Goal: Check status: Check status

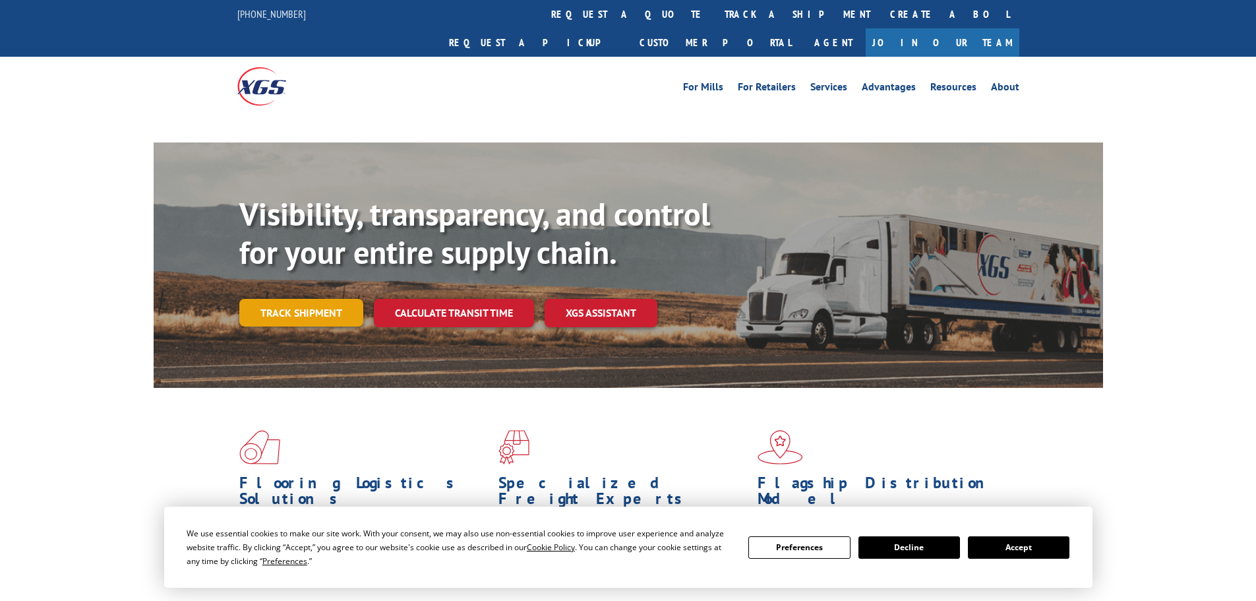
click at [347, 299] on link "Track shipment" at bounding box center [301, 313] width 124 height 28
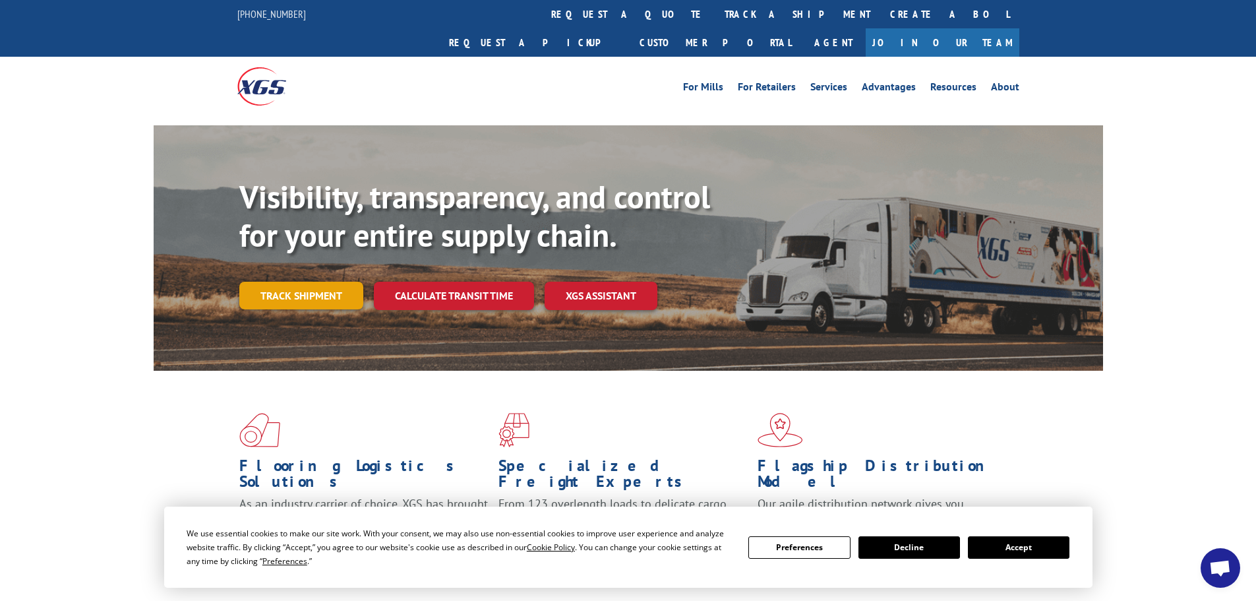
click at [306, 282] on link "Track shipment" at bounding box center [301, 296] width 124 height 28
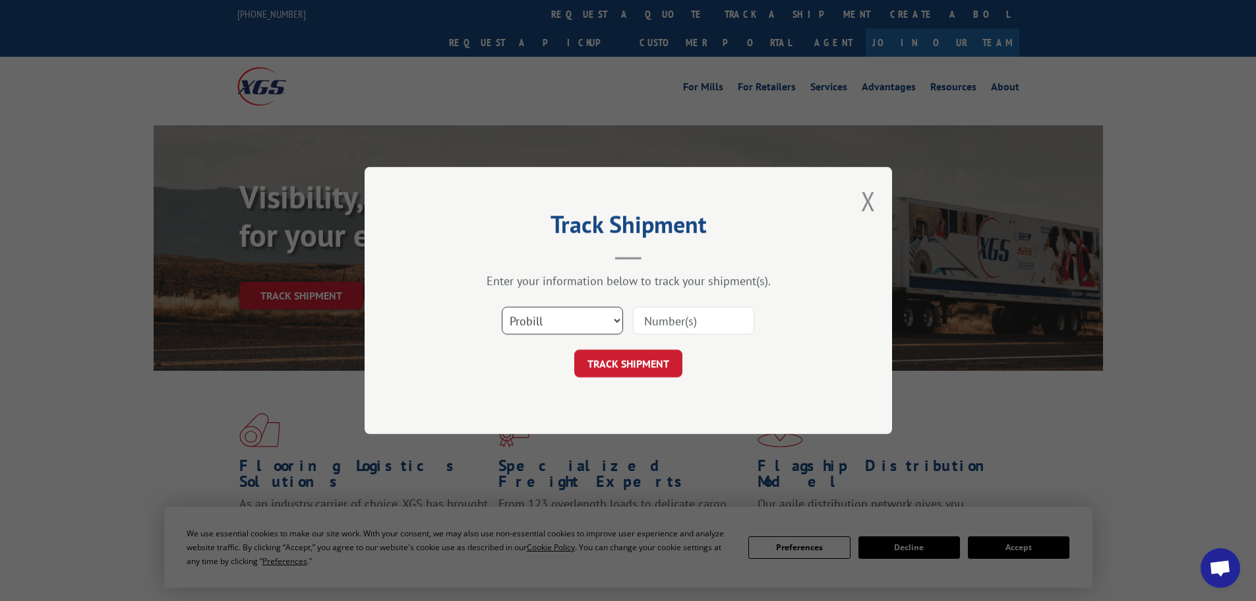
click at [593, 319] on select "Select category... Probill BOL PO" at bounding box center [562, 321] width 121 height 28
click at [502, 307] on select "Select category... Probill BOL PO" at bounding box center [562, 321] width 121 height 28
click at [680, 328] on input at bounding box center [693, 321] width 121 height 28
paste input "17516420"
type input "17516420"
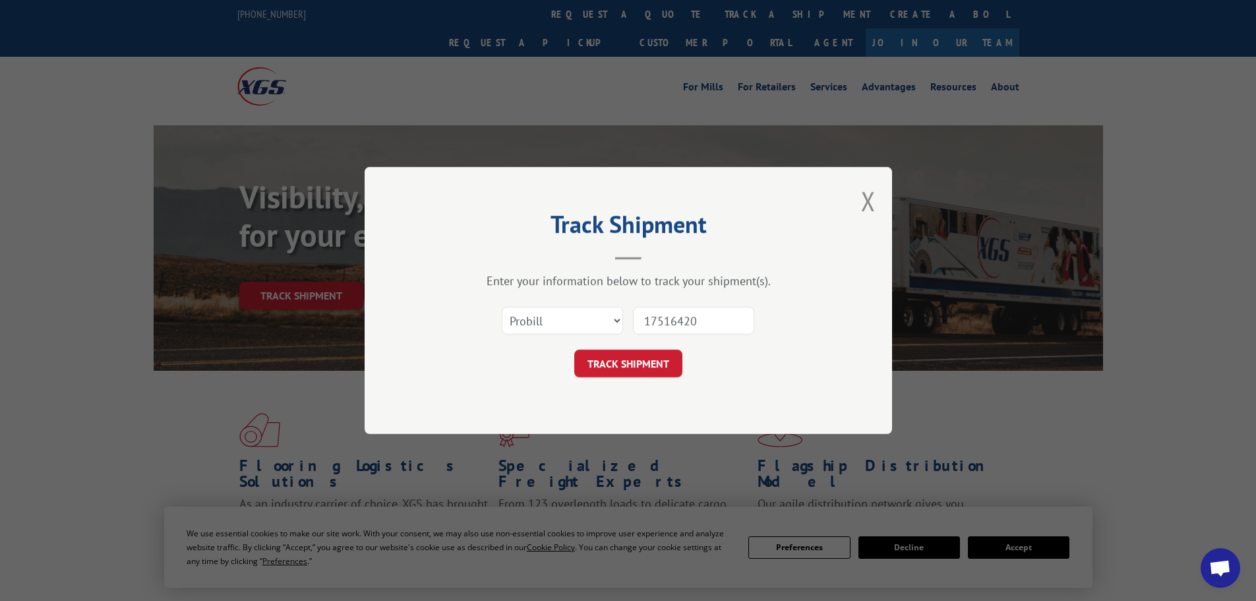
click button "TRACK SHIPMENT" at bounding box center [628, 363] width 108 height 28
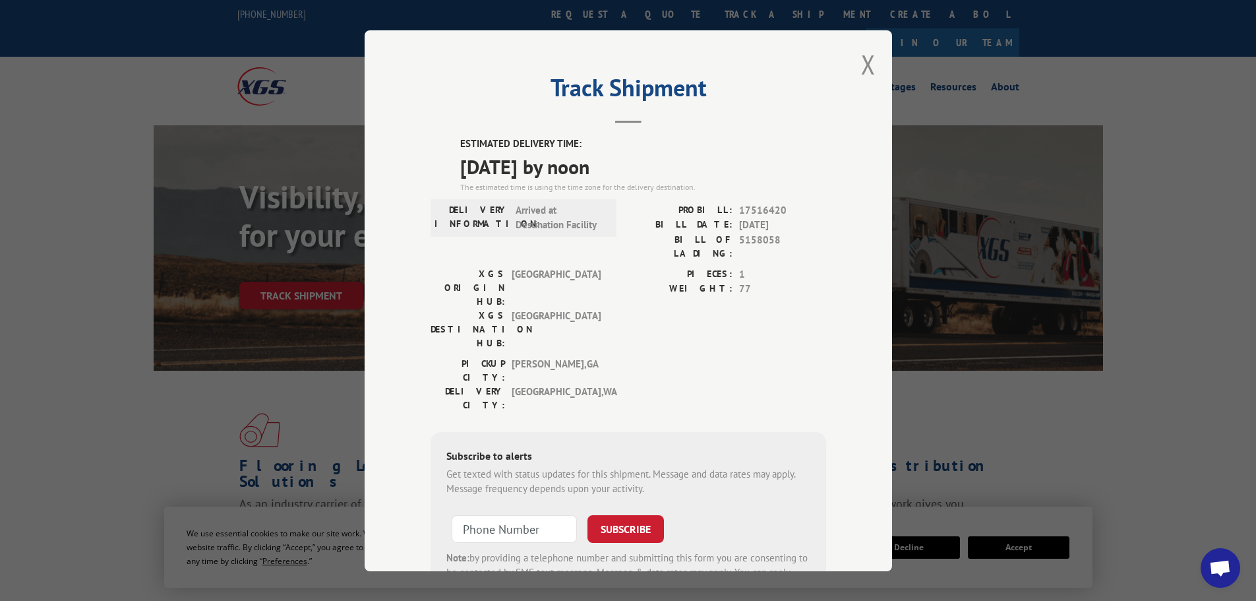
click at [496, 167] on span "[DATE] by noon" at bounding box center [643, 166] width 366 height 30
copy span "[DATE] by noon"
click at [529, 514] on input "+1 (___) ___-____" at bounding box center [514, 528] width 125 height 28
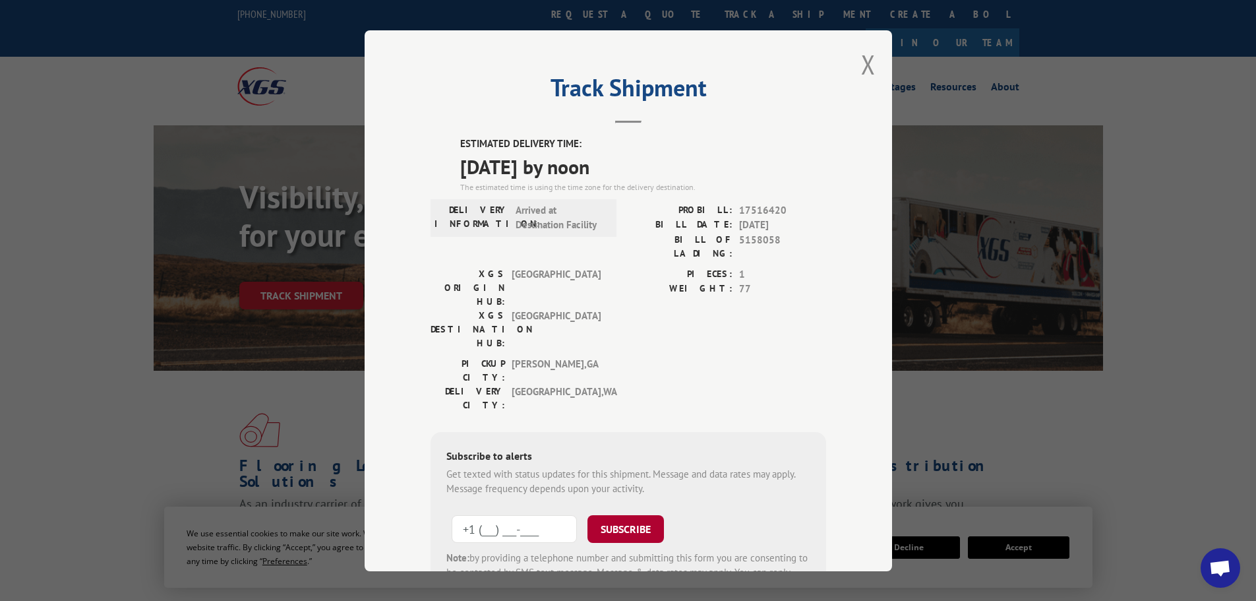
paste input "206) 436-9571"
type input "[PHONE_NUMBER]"
click at [623, 514] on button "SUBSCRIBE" at bounding box center [625, 528] width 76 height 28
